Goal: Task Accomplishment & Management: Use online tool/utility

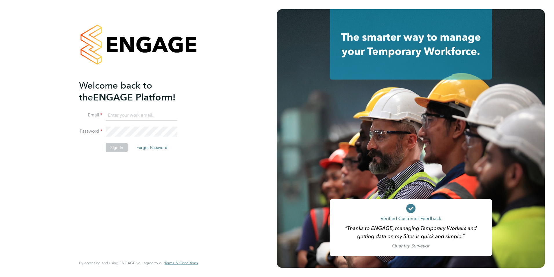
type input "casey.manton@magnussearch.com"
click at [121, 145] on button "Sign In" at bounding box center [117, 147] width 22 height 9
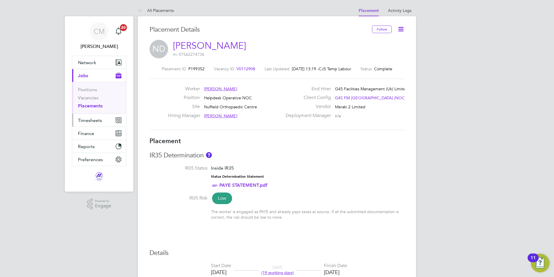
click at [99, 123] on button "Timesheets" at bounding box center [99, 120] width 54 height 13
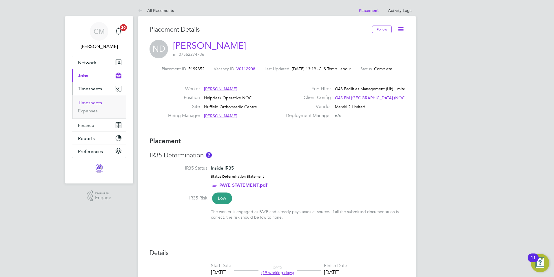
click at [99, 103] on link "Timesheets" at bounding box center [90, 103] width 24 height 6
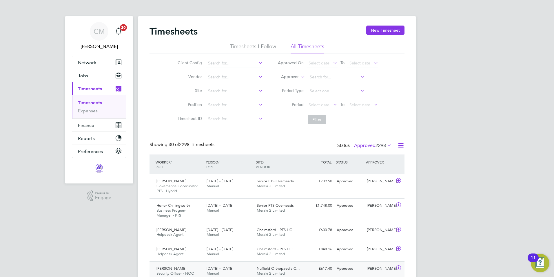
click at [260, 266] on span "Nuffield Orthopaedic C…" at bounding box center [278, 268] width 43 height 5
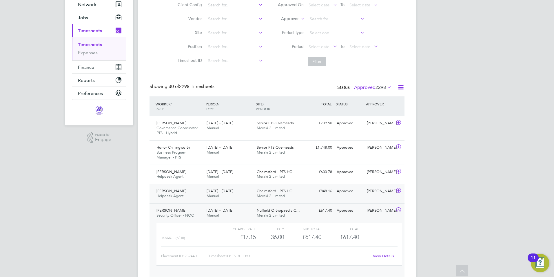
click at [226, 191] on span "[DATE] - [DATE]" at bounding box center [220, 190] width 27 height 5
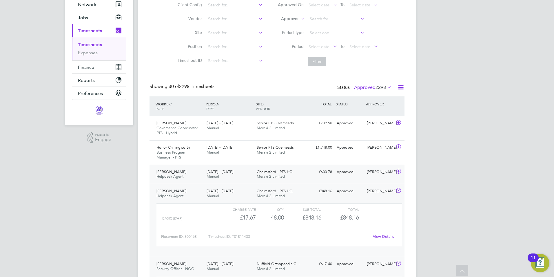
click at [232, 177] on div "[DATE] - [DATE] Manual" at bounding box center [229, 174] width 50 height 14
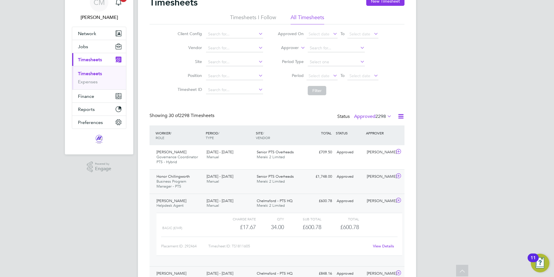
click at [246, 181] on div "[DATE] - [DATE] Manual" at bounding box center [229, 179] width 50 height 14
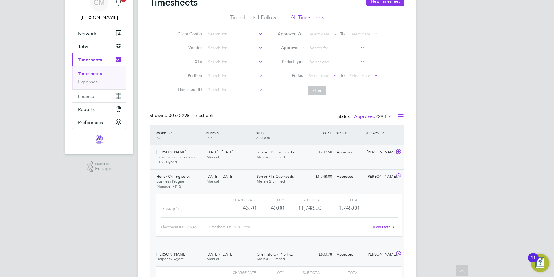
click at [220, 159] on div "[DATE] - [DATE] Manual" at bounding box center [229, 154] width 50 height 14
